Goal: Task Accomplishment & Management: Manage account settings

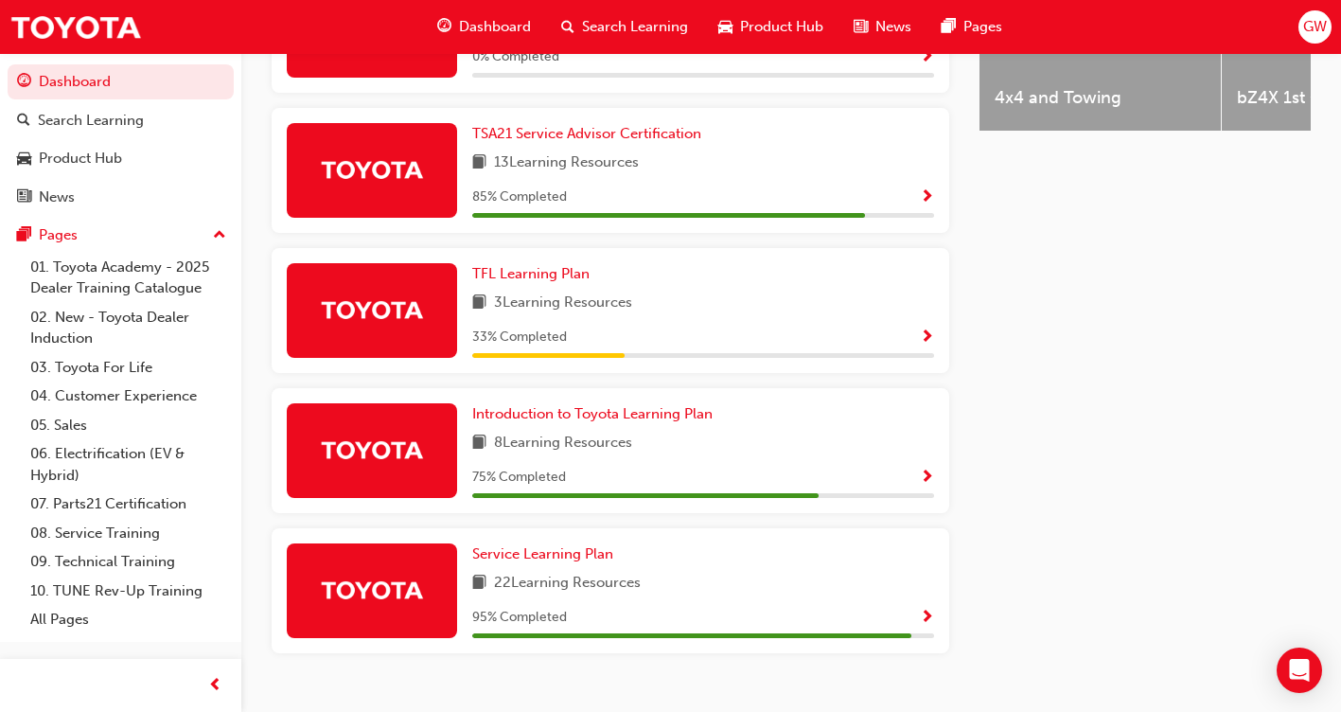
scroll to position [946, 0]
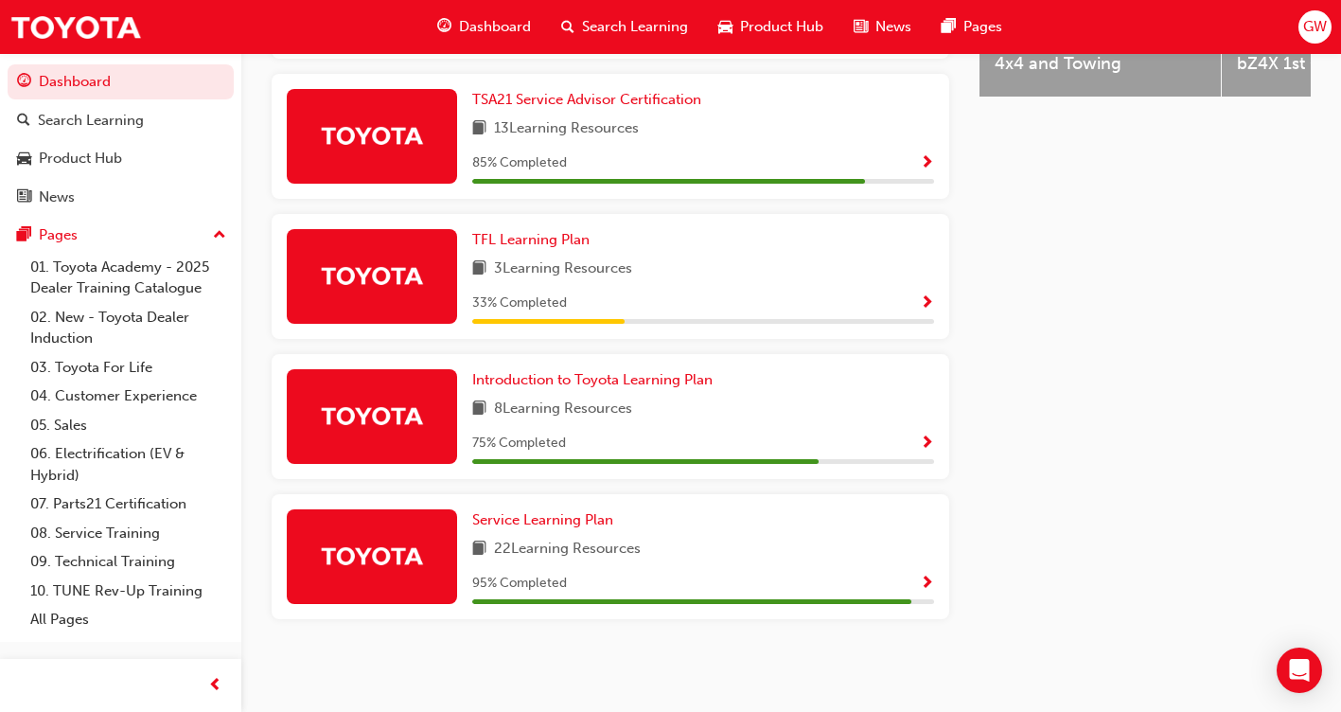
click at [1317, 33] on span "GW" at bounding box center [1315, 27] width 24 height 22
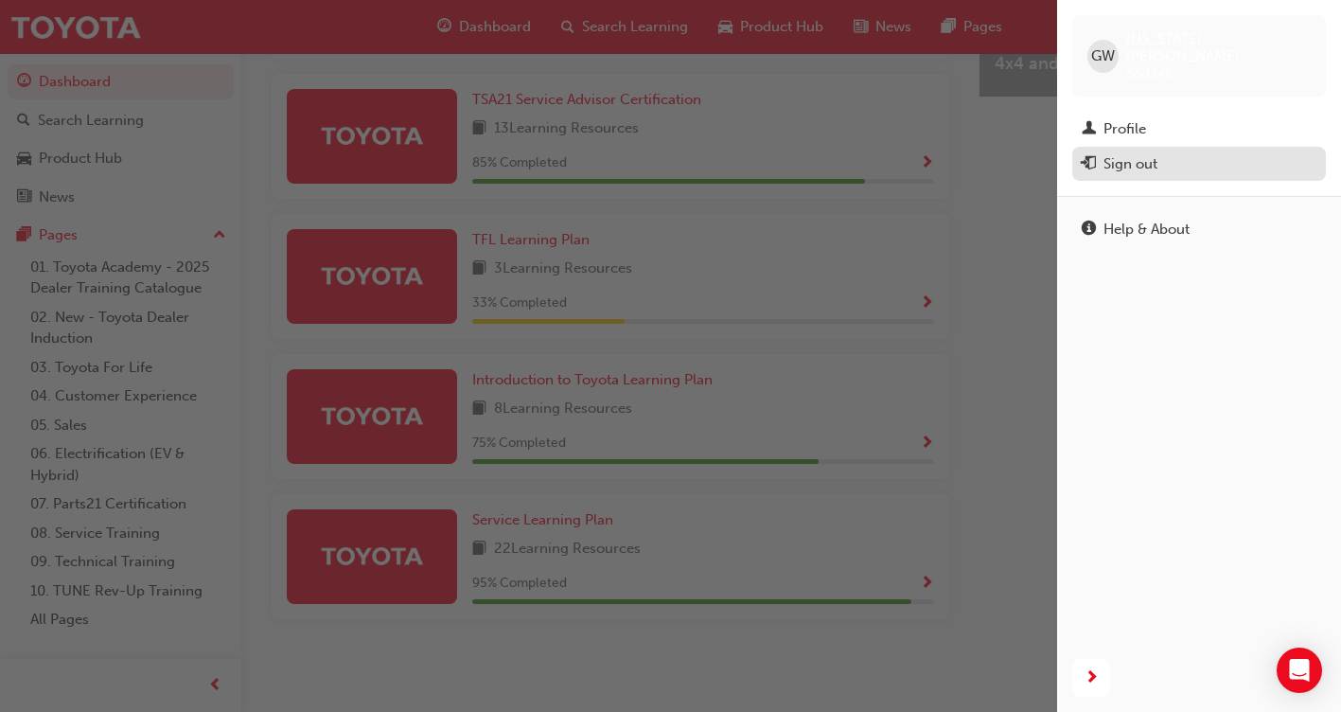
click at [1141, 153] on div "Sign out" at bounding box center [1131, 164] width 54 height 22
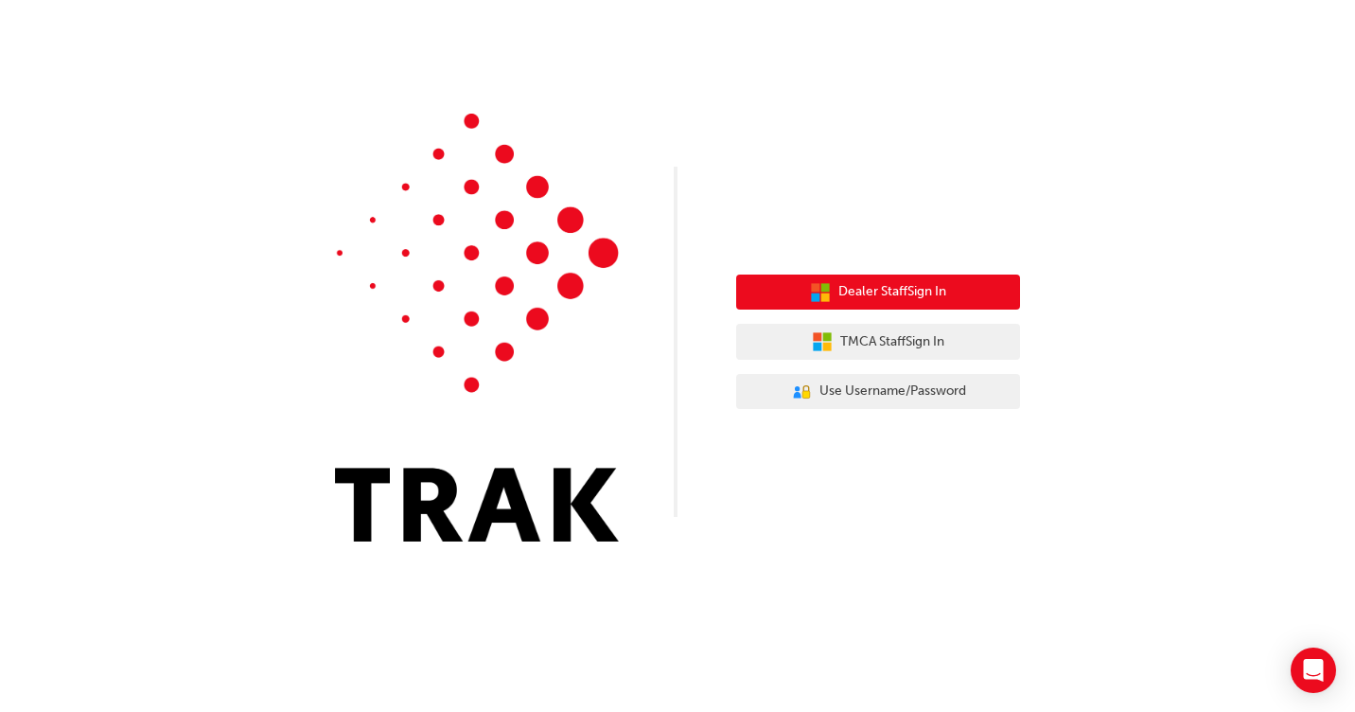
click at [884, 283] on span "Dealer Staff Sign In" at bounding box center [893, 292] width 108 height 22
